Goal: Task Accomplishment & Management: Manage account settings

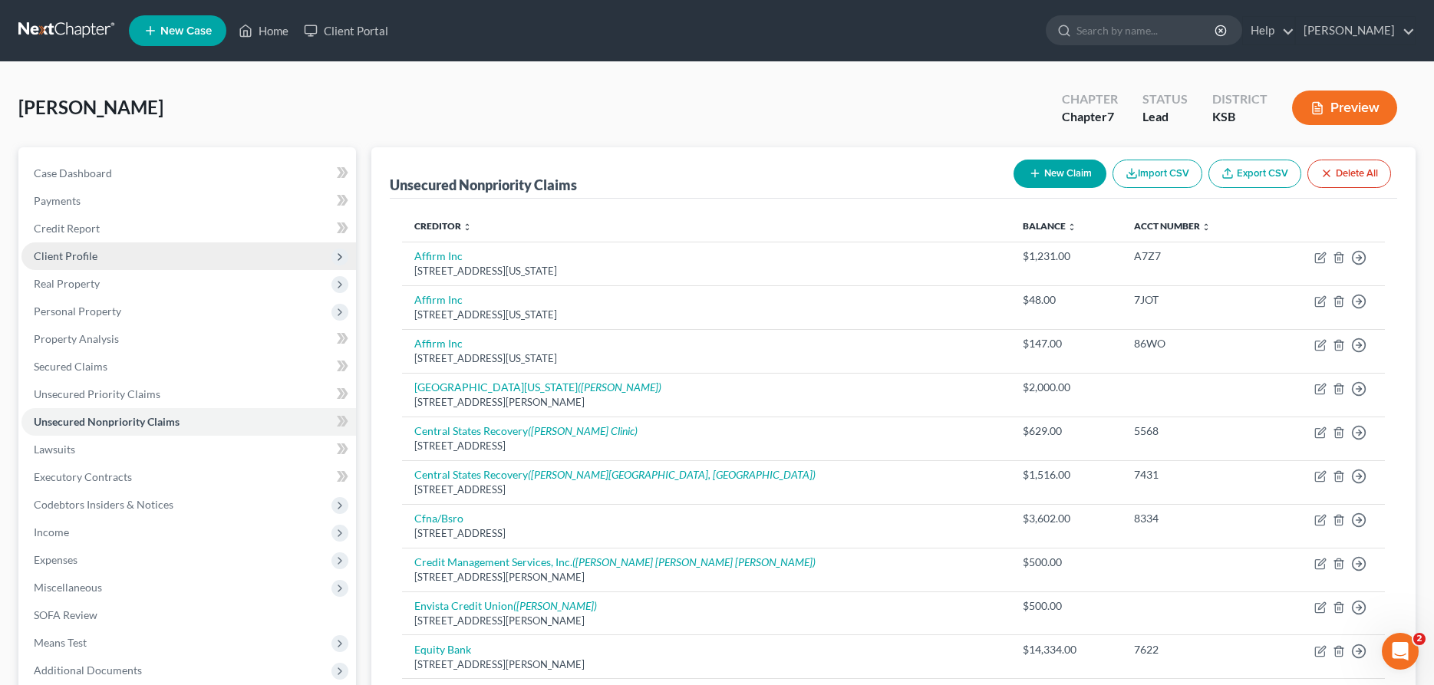
click at [91, 261] on span "Client Profile" at bounding box center [66, 255] width 64 height 13
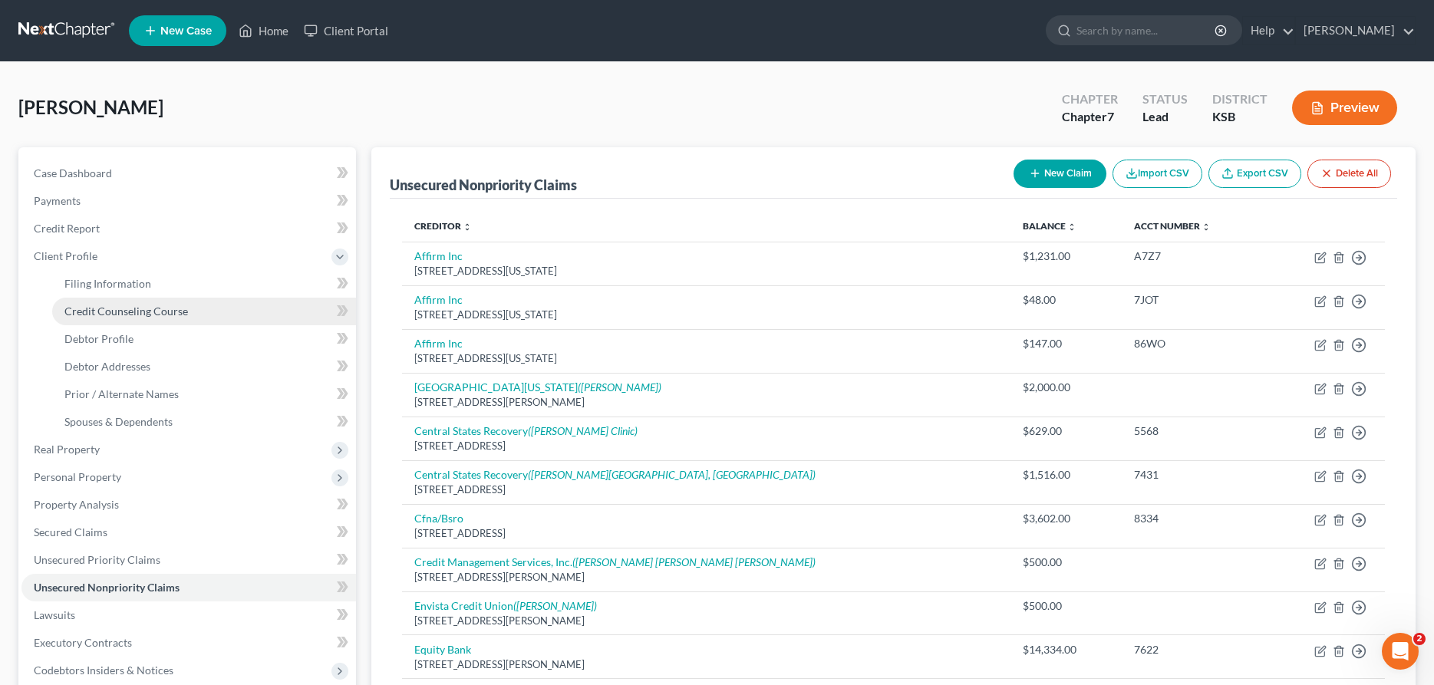
click at [107, 315] on span "Credit Counseling Course" at bounding box center [126, 311] width 124 height 13
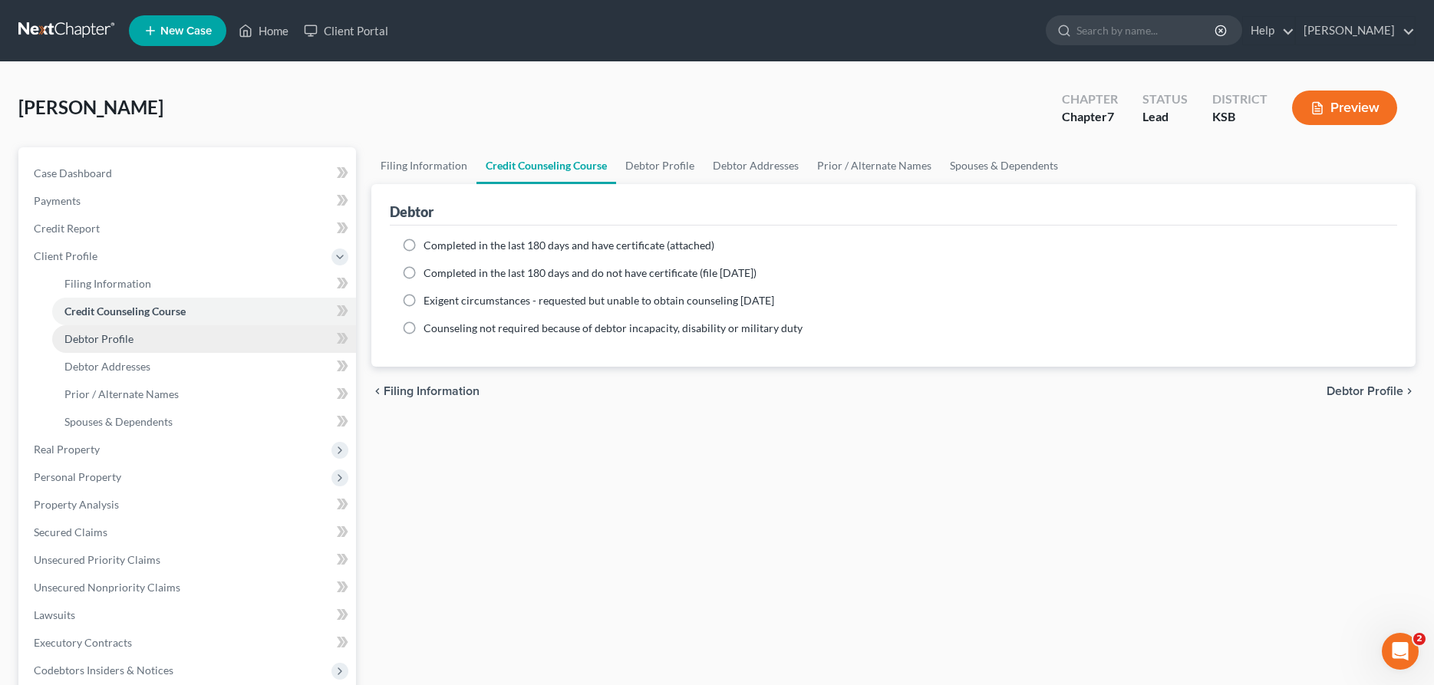
click at [101, 334] on span "Debtor Profile" at bounding box center [98, 338] width 69 height 13
select select "0"
select select "1"
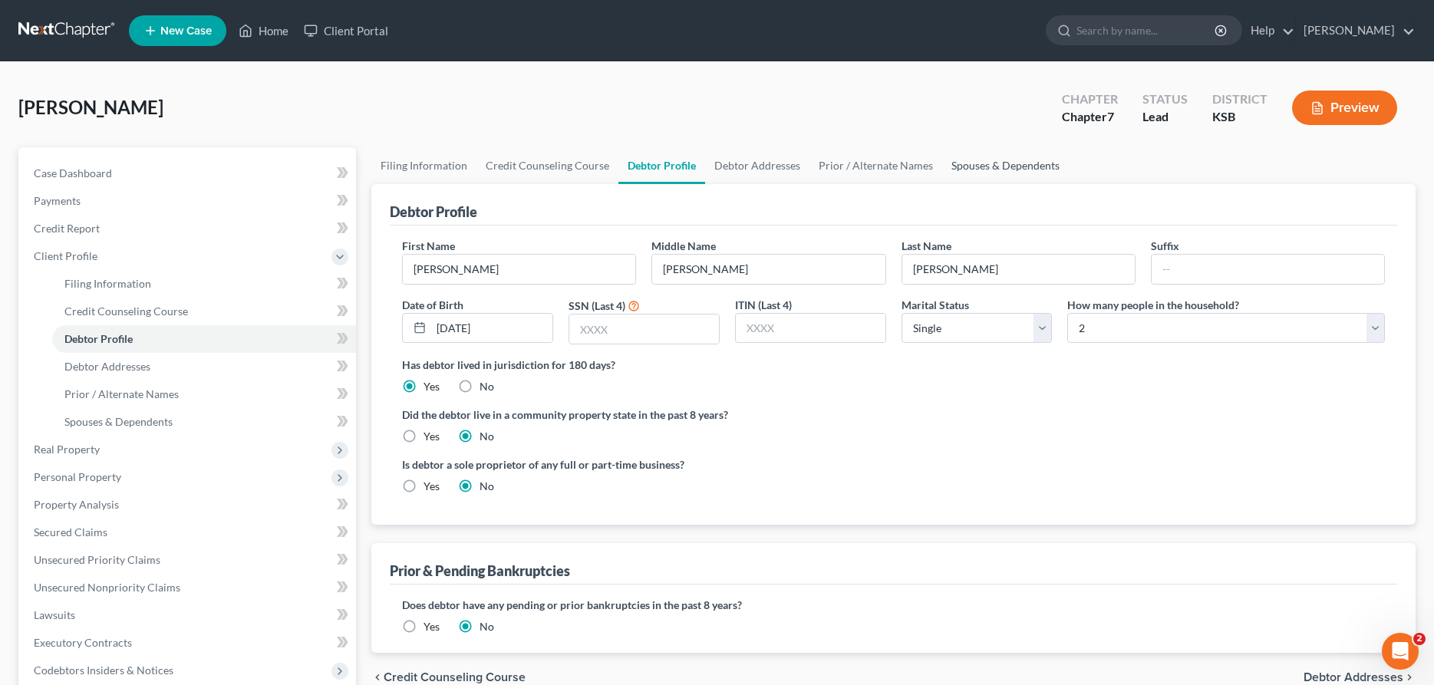
click at [988, 163] on link "Spouses & Dependents" at bounding box center [1005, 165] width 127 height 37
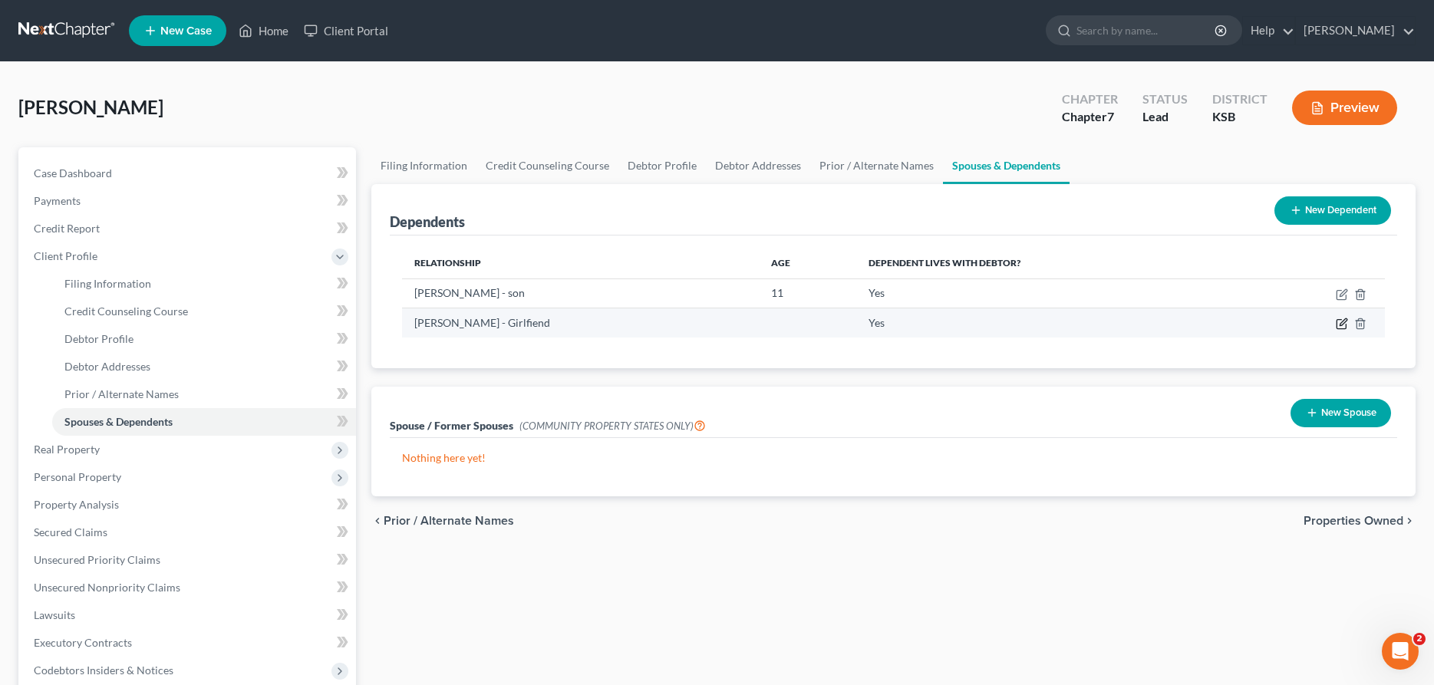
click at [1339, 325] on icon "button" at bounding box center [1342, 324] width 12 height 12
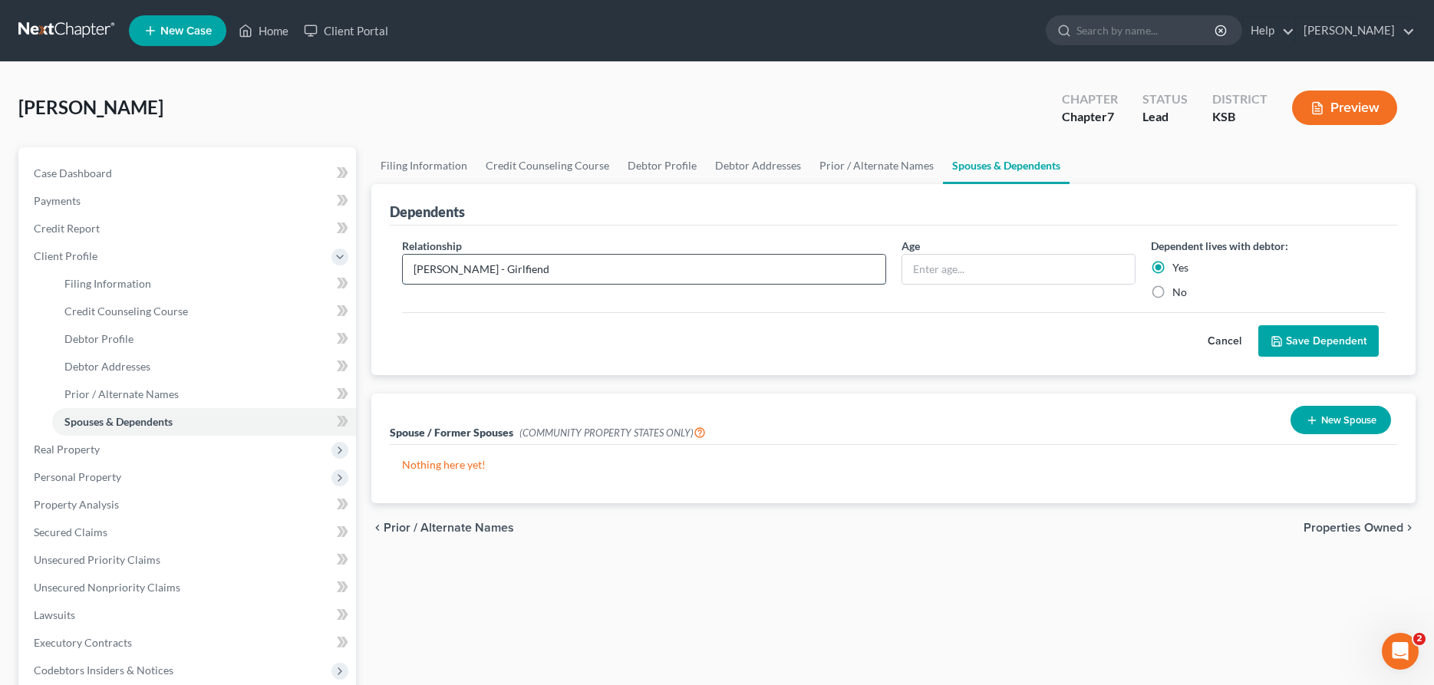
click at [555, 258] on input "[PERSON_NAME] - Girlfiend" at bounding box center [644, 269] width 482 height 29
type input "[PERSON_NAME] - girlfriend"
click at [1349, 331] on button "Save Dependent" at bounding box center [1318, 341] width 120 height 32
